Goal: Task Accomplishment & Management: Manage account settings

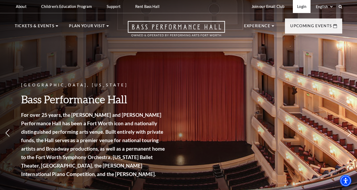
click at [304, 6] on link "Login" at bounding box center [302, 6] width 18 height 13
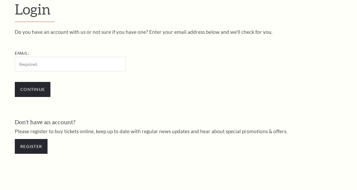
scroll to position [147, 0]
click at [83, 66] on input "Email:" at bounding box center [70, 64] width 111 height 15
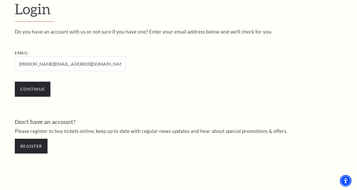
type input "[PERSON_NAME][EMAIL_ADDRESS][DOMAIN_NAME]"
click at [15, 82] on input "Continue" at bounding box center [33, 89] width 36 height 15
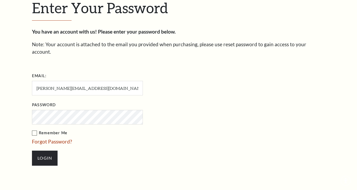
scroll to position [153, 0]
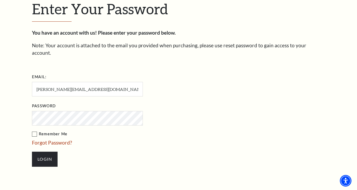
click at [30, 125] on div "Enter Your Password You have an account with us! Please enter your password bel…" at bounding box center [178, 86] width 301 height 241
click at [32, 131] on label "Remember Me" at bounding box center [114, 134] width 164 height 7
click at [0, 0] on input "Remember Me" at bounding box center [0, 0] width 0 height 0
click at [44, 152] on input "Login" at bounding box center [45, 159] width 26 height 15
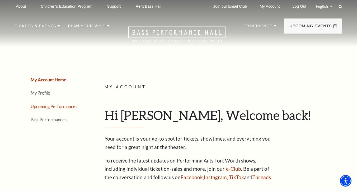
click at [48, 104] on link "Upcoming Performances" at bounding box center [54, 106] width 47 height 5
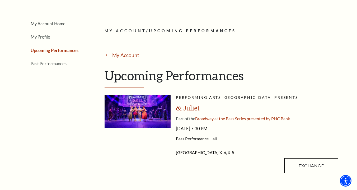
scroll to position [56, 0]
